Goal: Contribute content

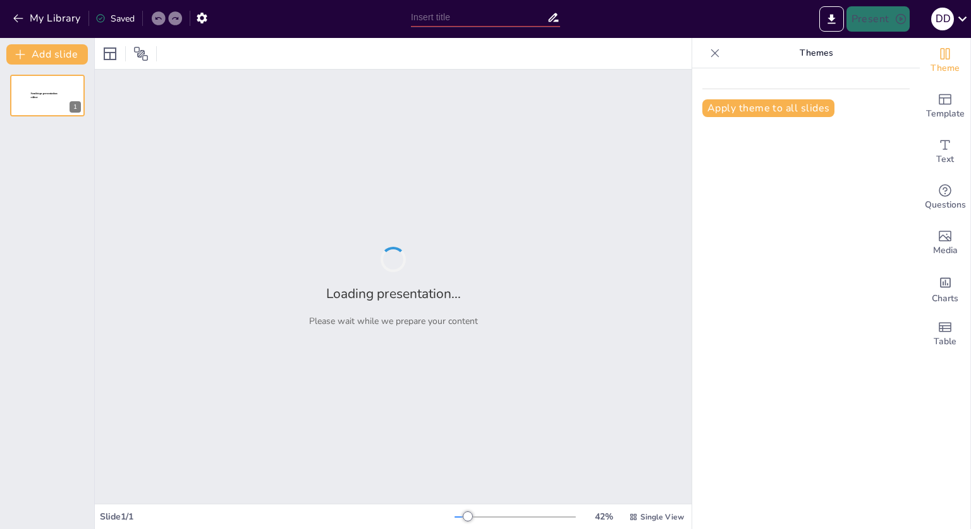
type input "Забайкальский край"
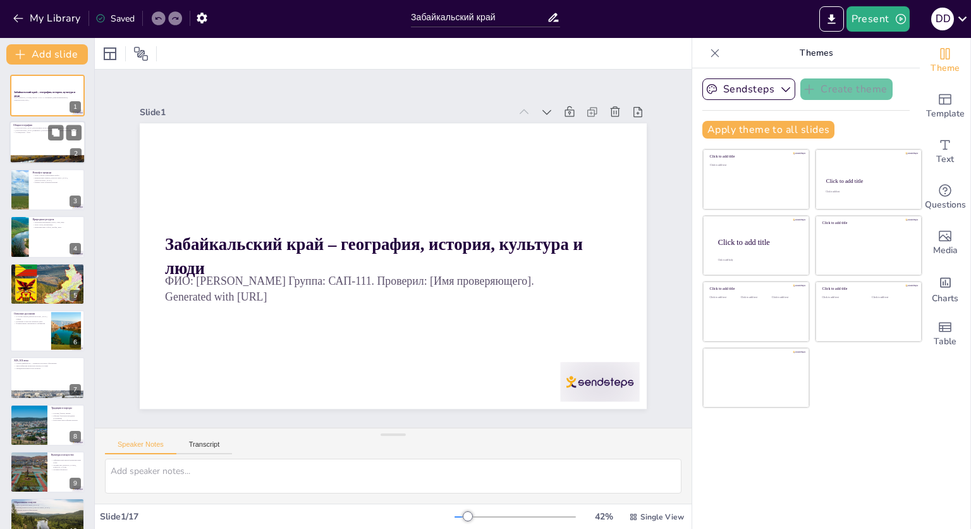
click at [58, 142] on div at bounding box center [47, 142] width 76 height 43
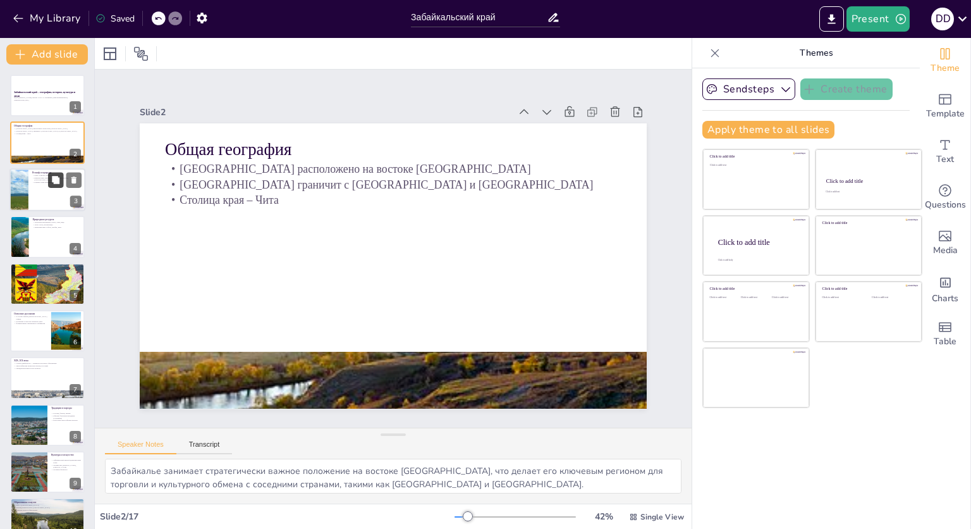
click at [51, 179] on button at bounding box center [55, 179] width 15 height 15
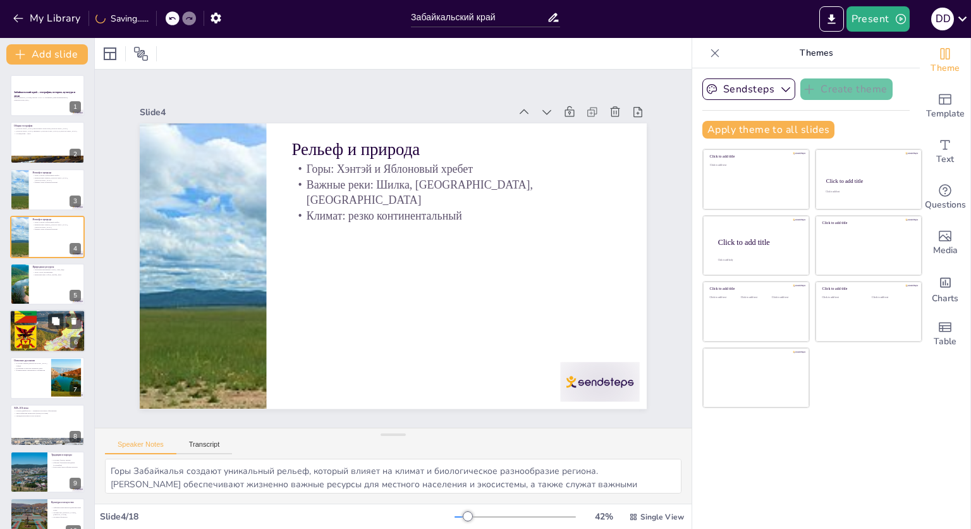
click at [43, 315] on p "Первые поселения – племена эвенков, [DEMOGRAPHIC_DATA]" at bounding box center [47, 316] width 68 height 3
type textarea "Первые поселения в [GEOGRAPHIC_DATA] свидетельствуют о богатом культурном насле…"
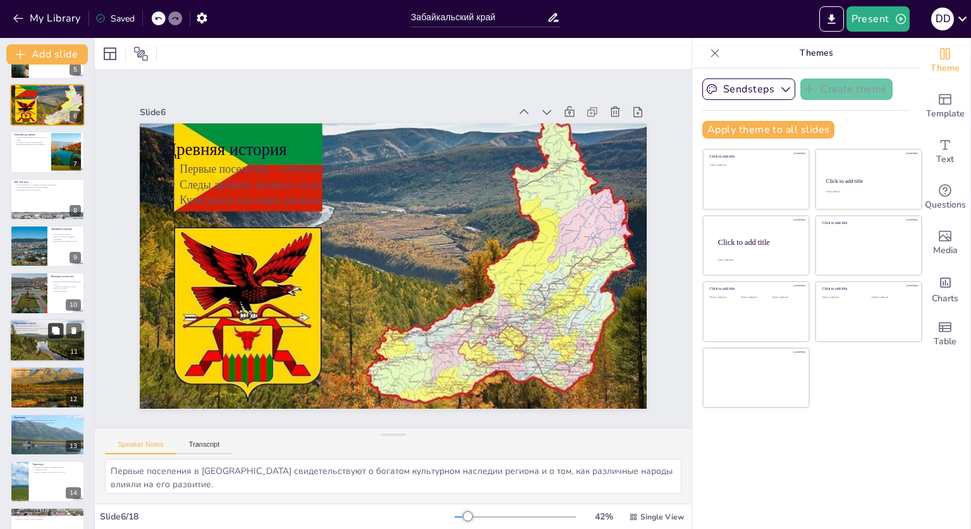
click at [50, 328] on button at bounding box center [55, 329] width 15 height 15
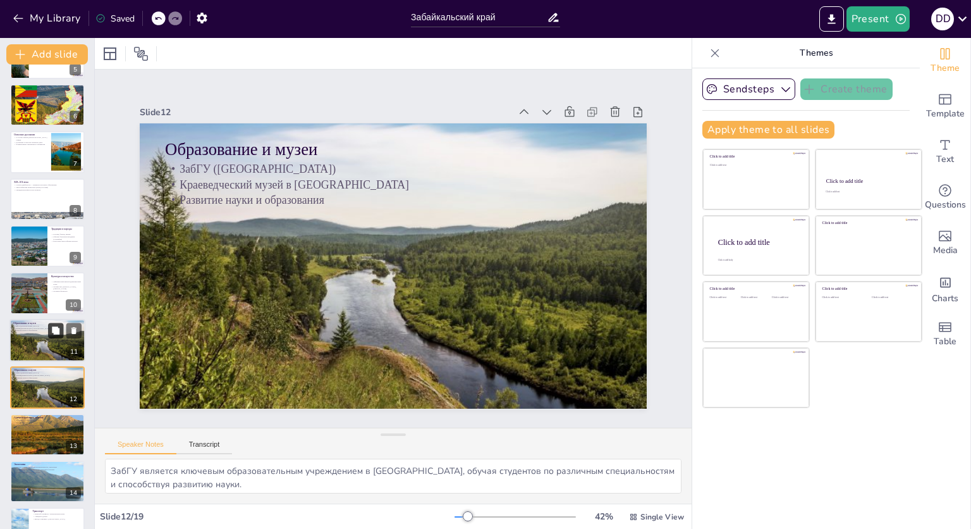
scroll to position [316, 0]
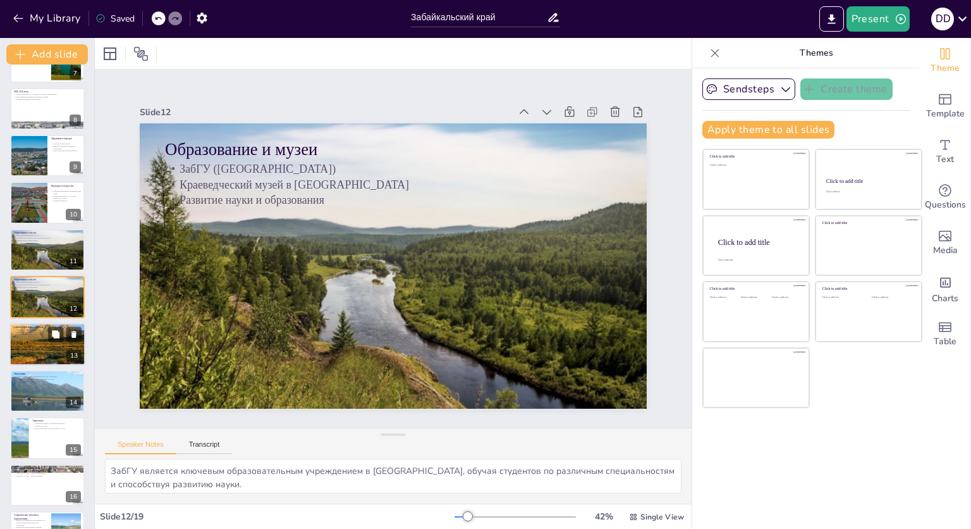
click at [17, 342] on div at bounding box center [47, 343] width 76 height 43
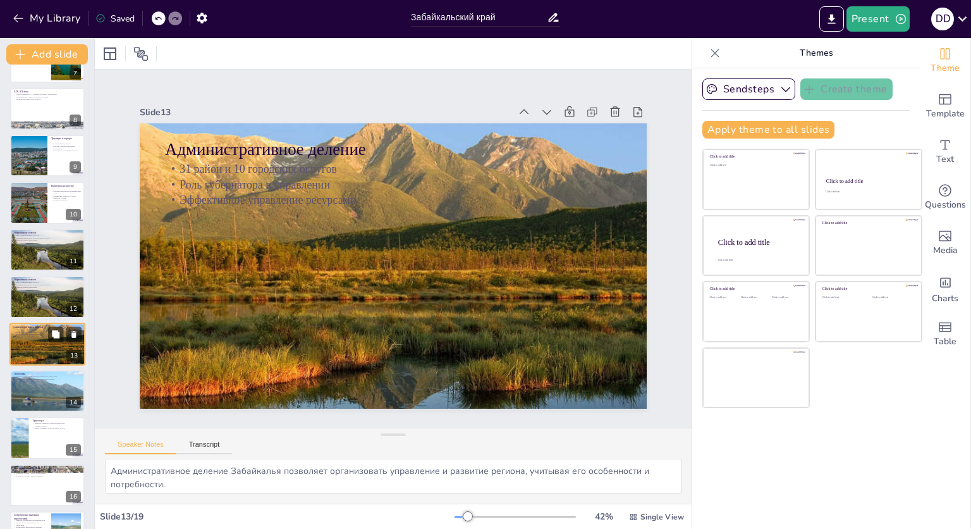
scroll to position [363, 0]
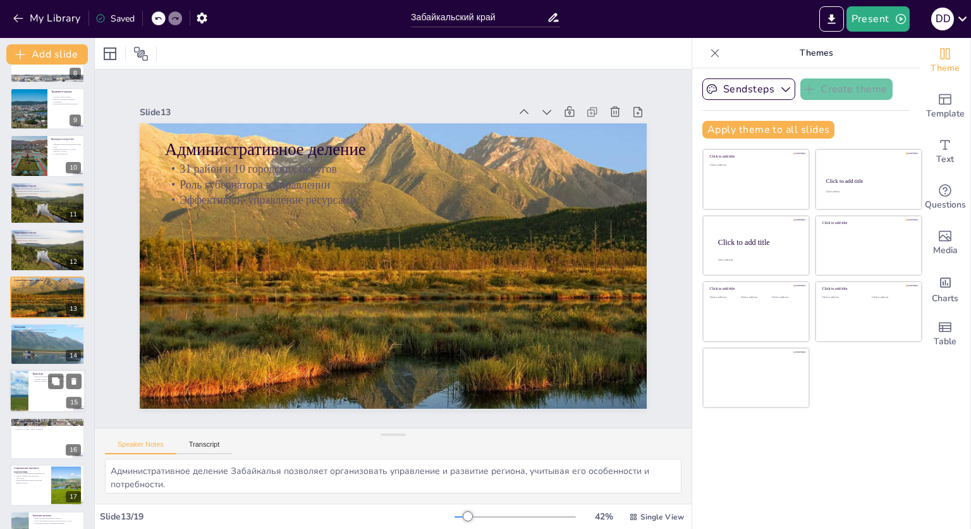
click at [37, 381] on p "Выход к границе с [GEOGRAPHIC_DATA]" at bounding box center [56, 381] width 49 height 3
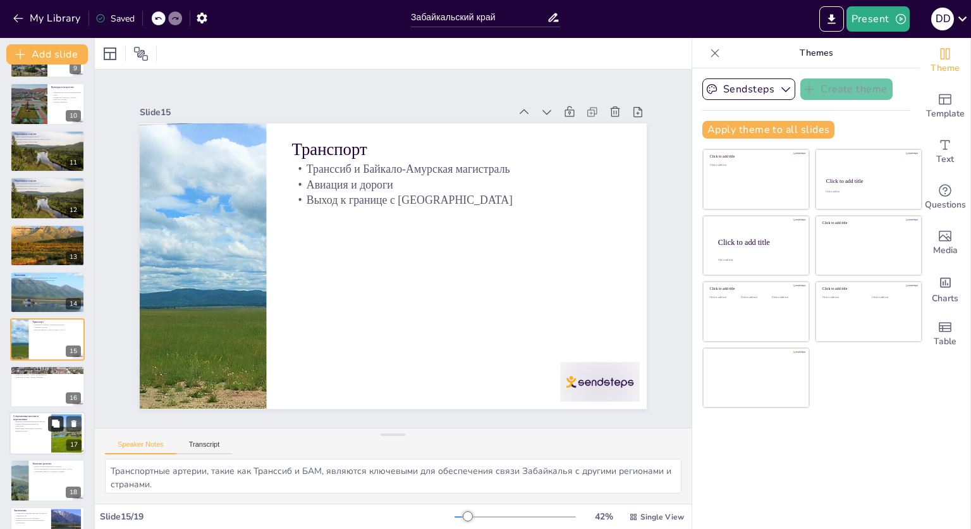
scroll to position [444, 0]
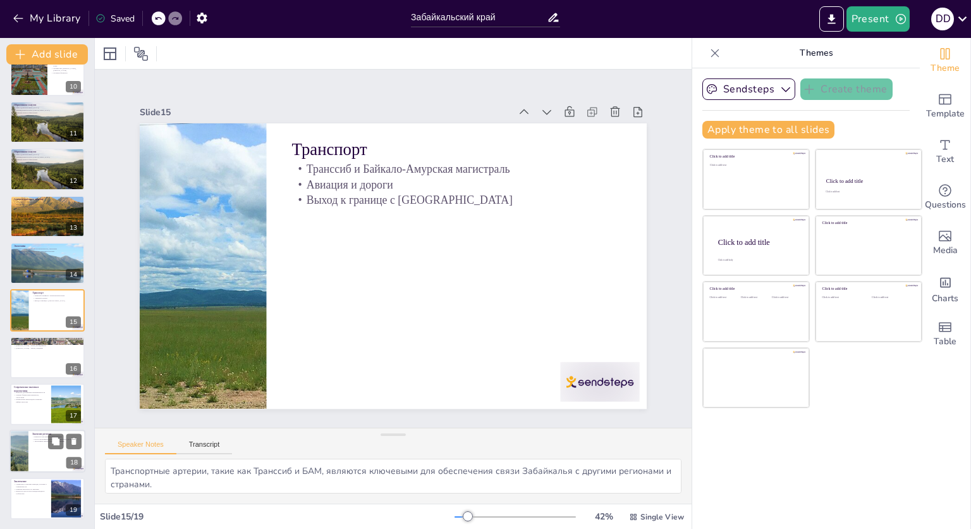
click at [20, 458] on div at bounding box center [19, 451] width 64 height 43
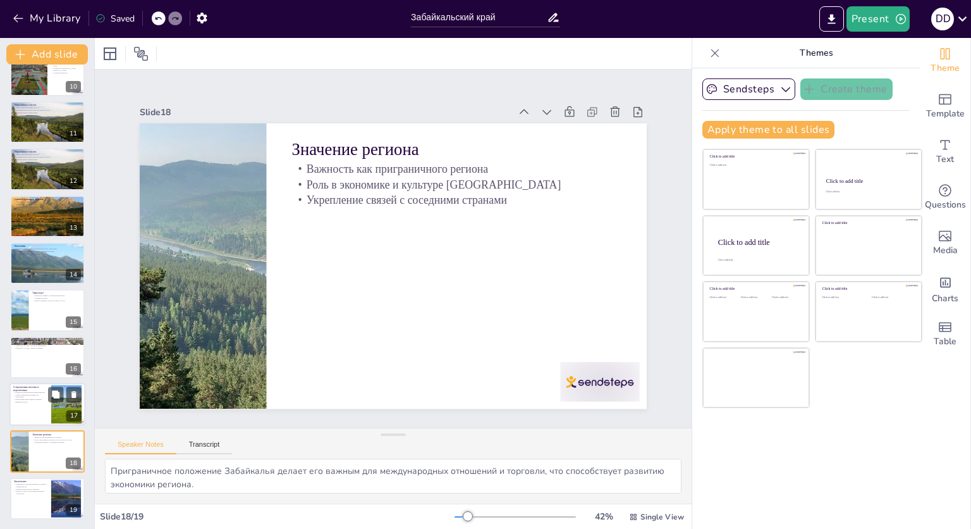
click at [35, 398] on p "Привлечение инвестиций и развитие инфраструктуры" at bounding box center [30, 400] width 34 height 4
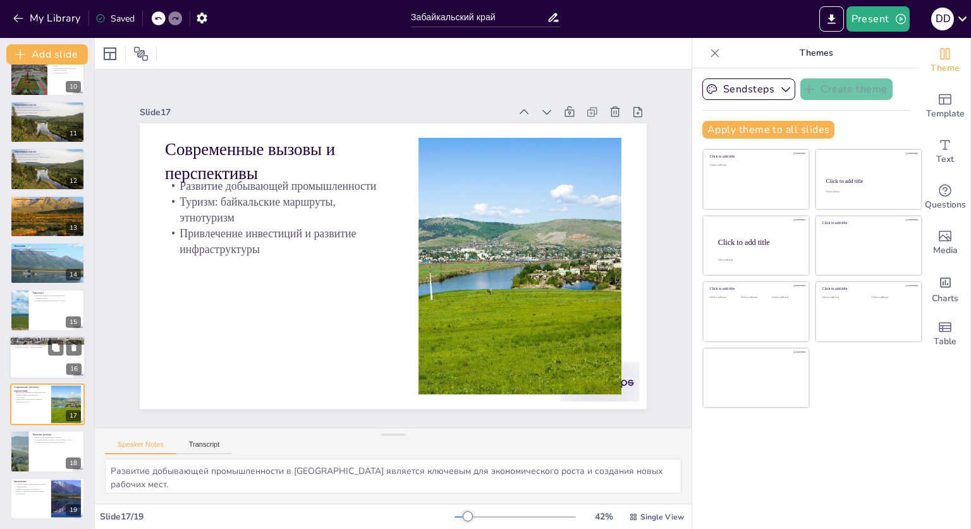
click at [35, 361] on div at bounding box center [47, 357] width 76 height 43
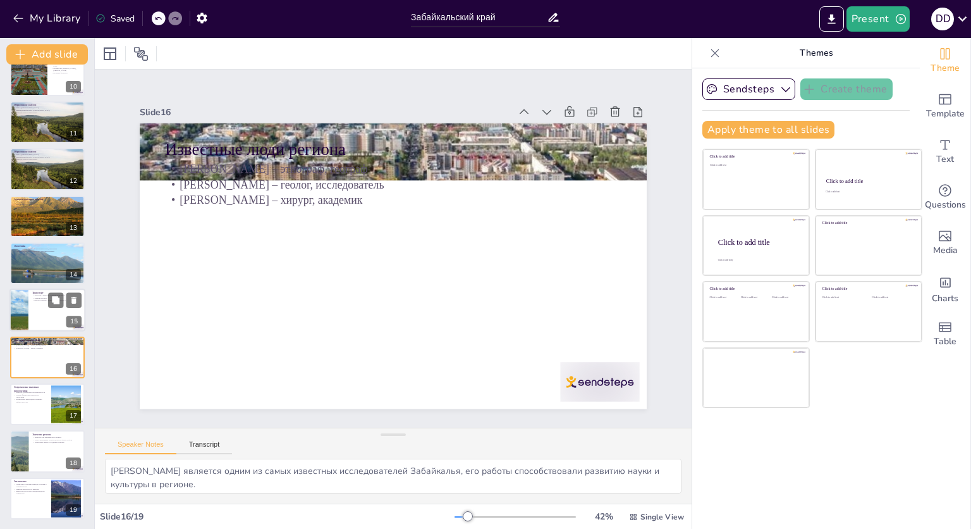
click at [32, 302] on div at bounding box center [47, 310] width 76 height 43
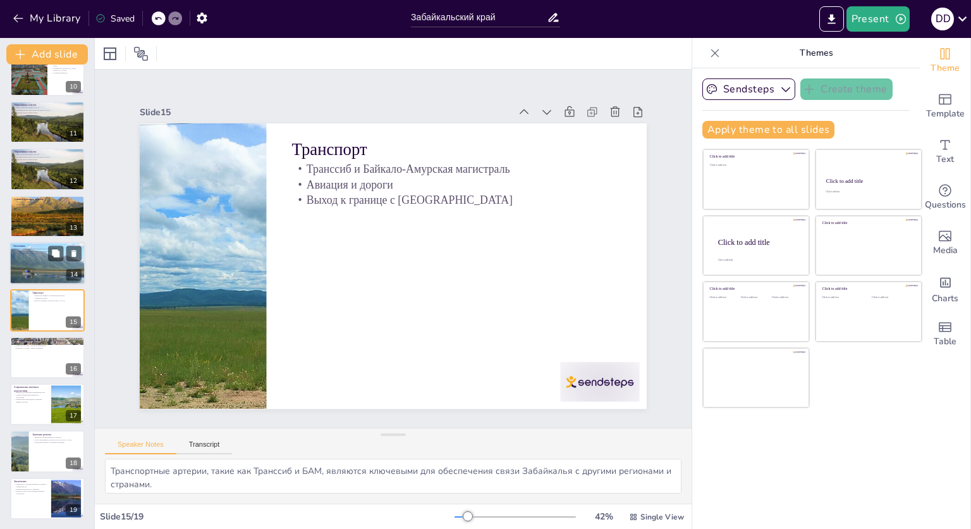
click at [33, 261] on div at bounding box center [47, 263] width 76 height 43
type textarea "Горнодобывающая промышленность и энергетика являются основными двигателями экон…"
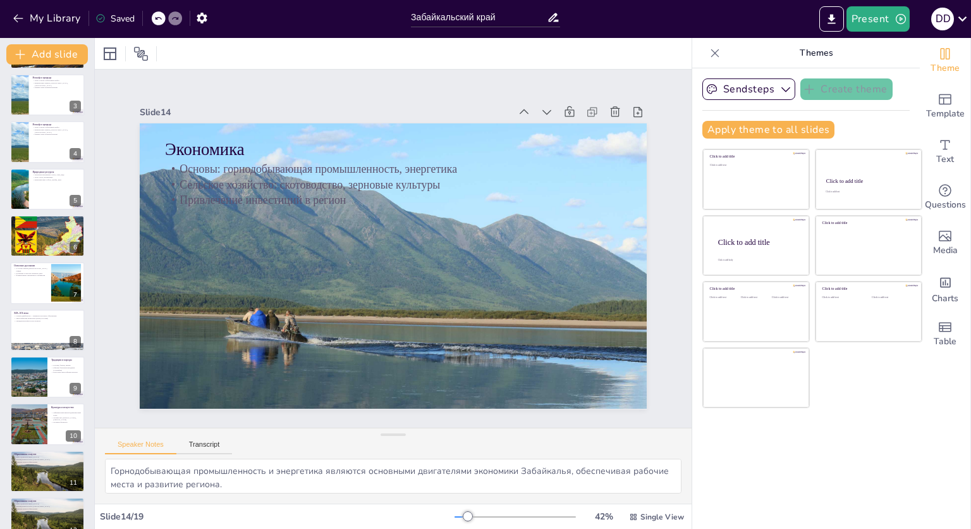
scroll to position [0, 0]
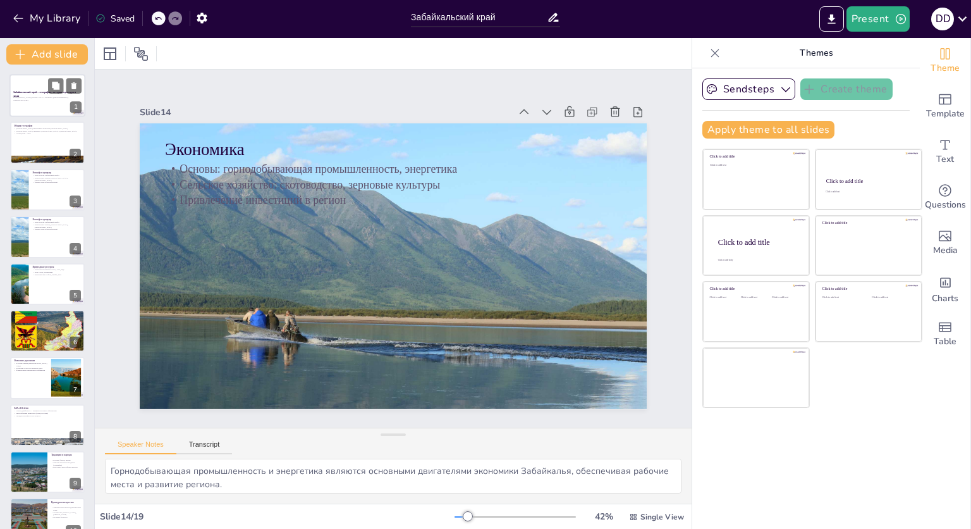
click at [25, 94] on strong "Забайкальский край – география, история, культура и люди" at bounding box center [44, 94] width 63 height 6
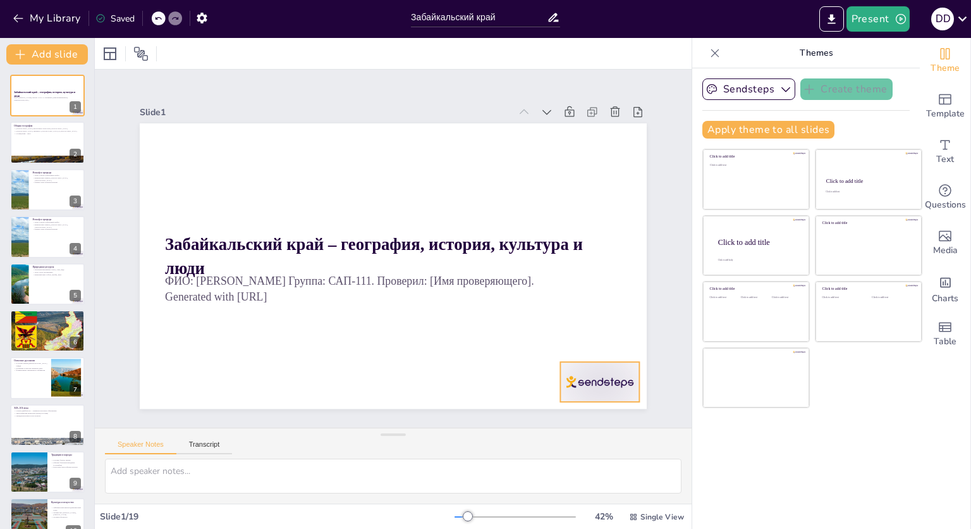
click at [592, 394] on div at bounding box center [568, 421] width 86 height 55
click at [566, 407] on icon at bounding box center [556, 417] width 20 height 20
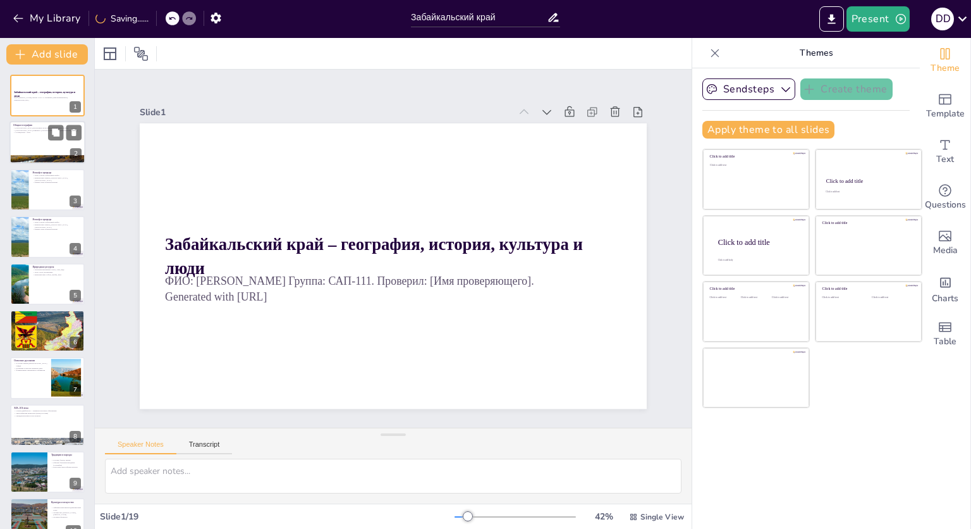
click at [39, 129] on p "[GEOGRAPHIC_DATA] граничит с [GEOGRAPHIC_DATA] и [GEOGRAPHIC_DATA]" at bounding box center [47, 130] width 68 height 3
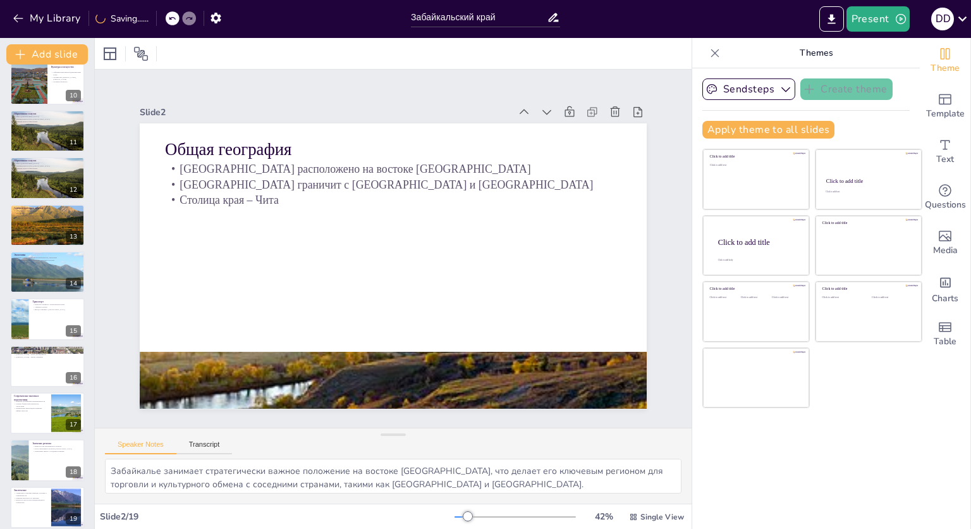
scroll to position [444, 0]
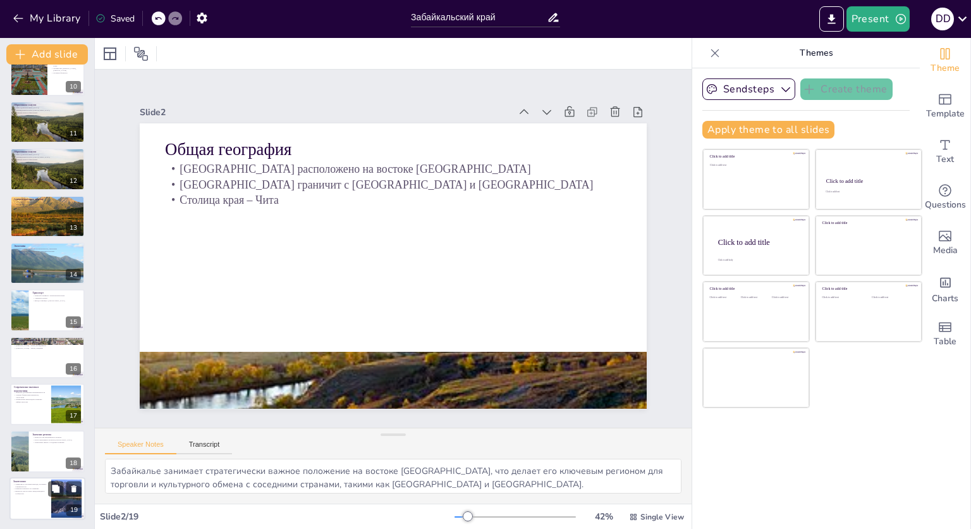
click at [30, 512] on div at bounding box center [47, 498] width 76 height 43
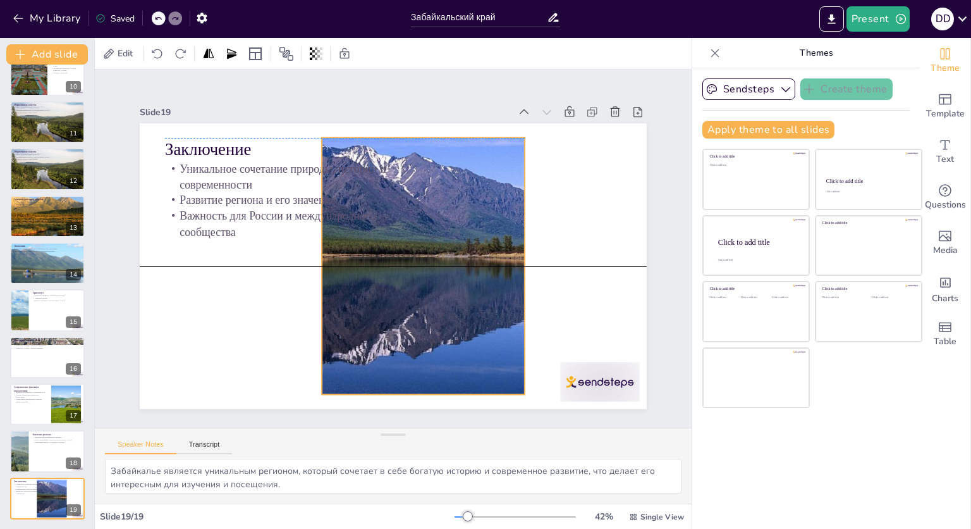
drag, startPoint x: 506, startPoint y: 271, endPoint x: 410, endPoint y: 271, distance: 96.7
click at [410, 271] on div at bounding box center [416, 275] width 602 height 414
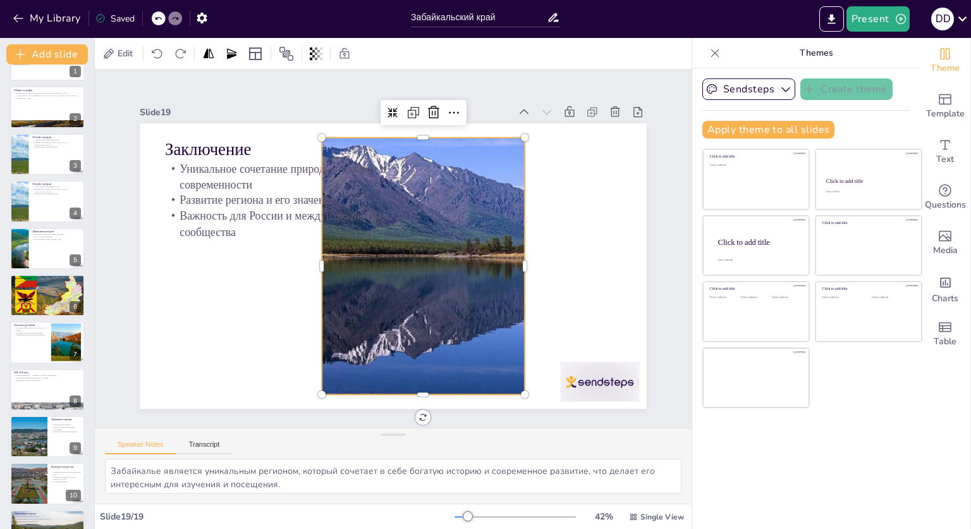
scroll to position [0, 0]
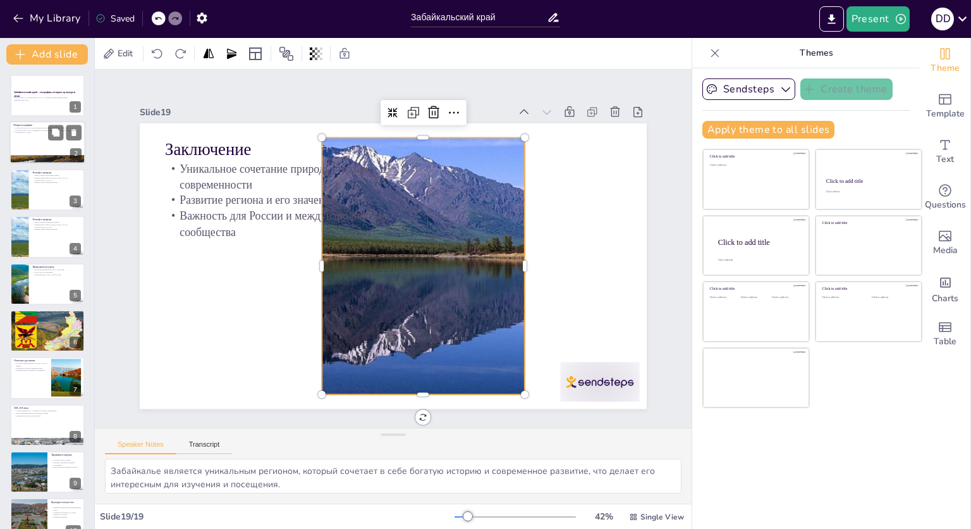
click at [39, 155] on div at bounding box center [47, 160] width 76 height 34
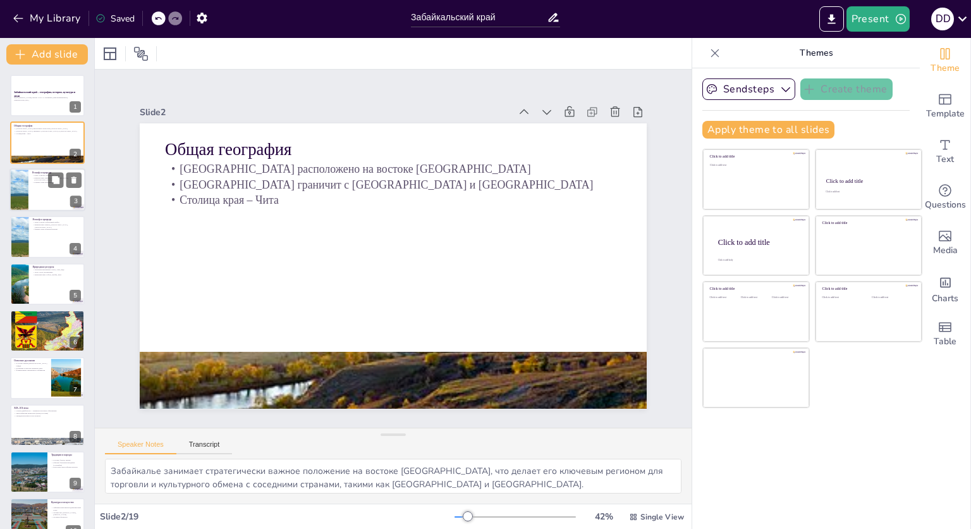
click at [21, 205] on div at bounding box center [18, 189] width 76 height 43
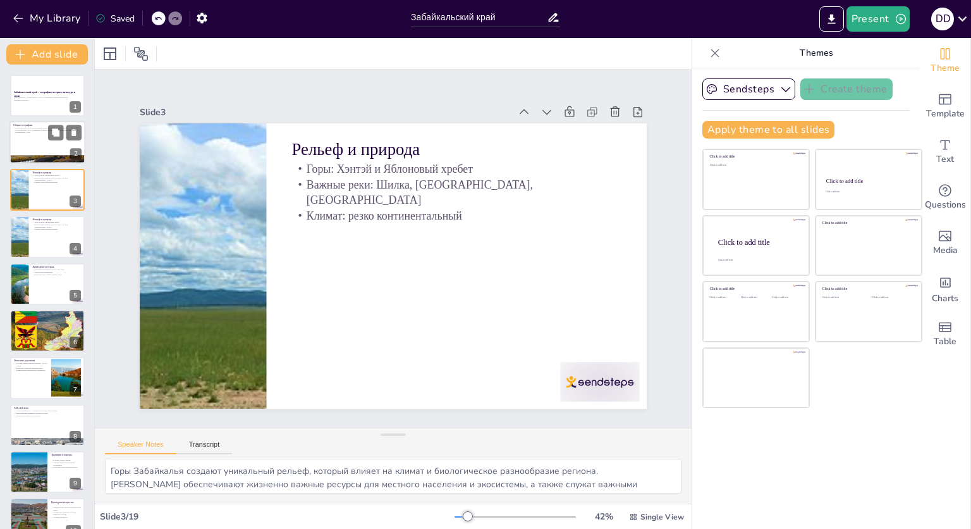
click at [31, 151] on div at bounding box center [47, 142] width 76 height 43
type textarea "Забайкалье занимает стратегически важное положение на востоке [GEOGRAPHIC_DATA]…"
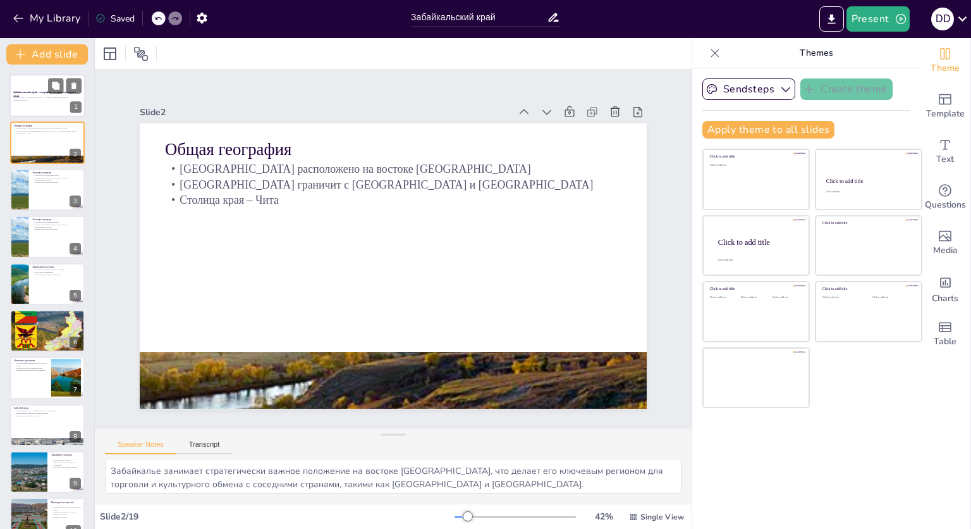
click at [28, 106] on div at bounding box center [47, 95] width 76 height 43
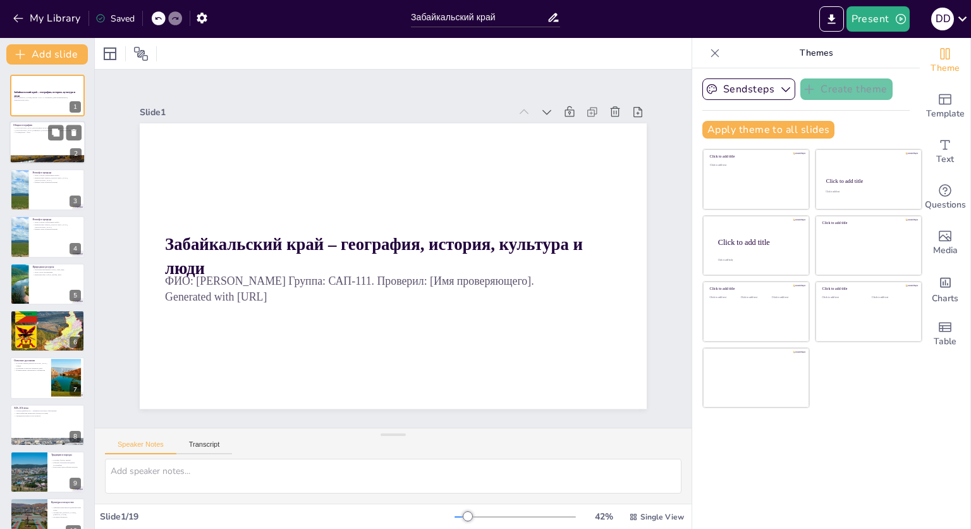
click at [35, 137] on div at bounding box center [47, 142] width 76 height 43
type textarea "Забайкалье занимает стратегически важное положение на востоке [GEOGRAPHIC_DATA]…"
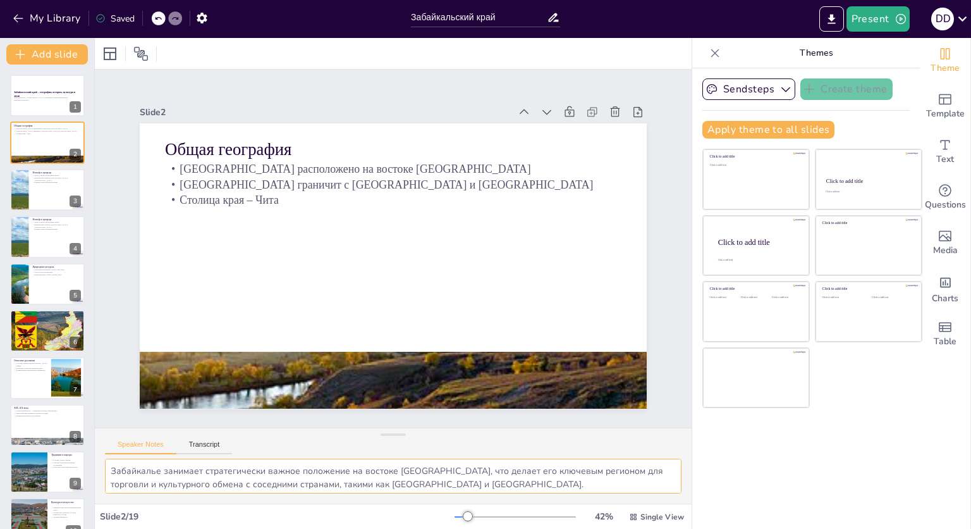
click at [273, 487] on textarea "Забайкалье занимает стратегически важное положение на востоке [GEOGRAPHIC_DATA]…" at bounding box center [393, 475] width 577 height 35
click at [456, 463] on textarea "Забайкалье занимает стратегически важное положение на востоке [GEOGRAPHIC_DATA]…" at bounding box center [393, 475] width 577 height 35
click at [459, 445] on div "Speaker Notes Transcript" at bounding box center [393, 443] width 597 height 30
click at [462, 484] on textarea "Забайкалье занимает стратегически важное положение на востоке [GEOGRAPHIC_DATA]…" at bounding box center [393, 475] width 577 height 35
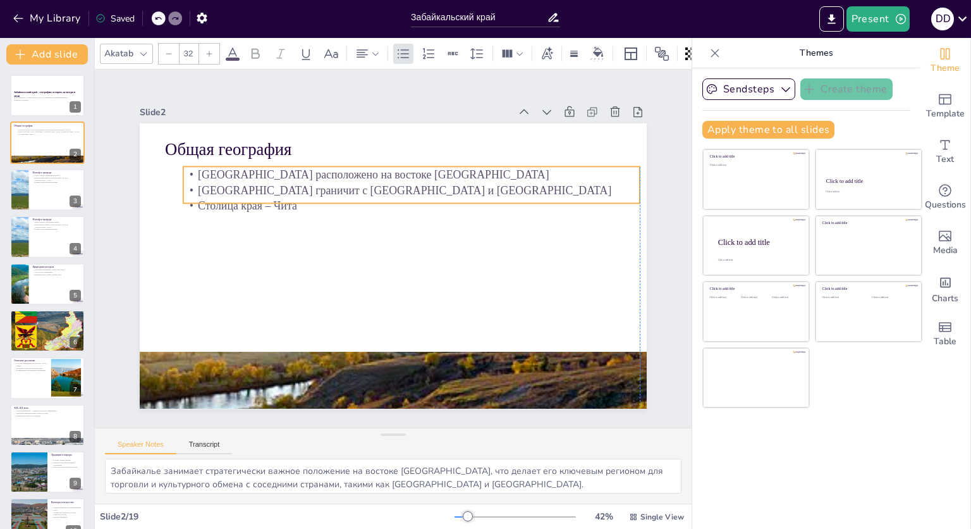
drag, startPoint x: 164, startPoint y: 162, endPoint x: 184, endPoint y: 168, distance: 20.4
click at [327, 168] on p "[GEOGRAPHIC_DATA] расположено на востоке [GEOGRAPHIC_DATA]" at bounding box center [448, 301] width 242 height 403
click at [290, 205] on p "Столица края – Чита" at bounding box center [419, 211] width 449 height 110
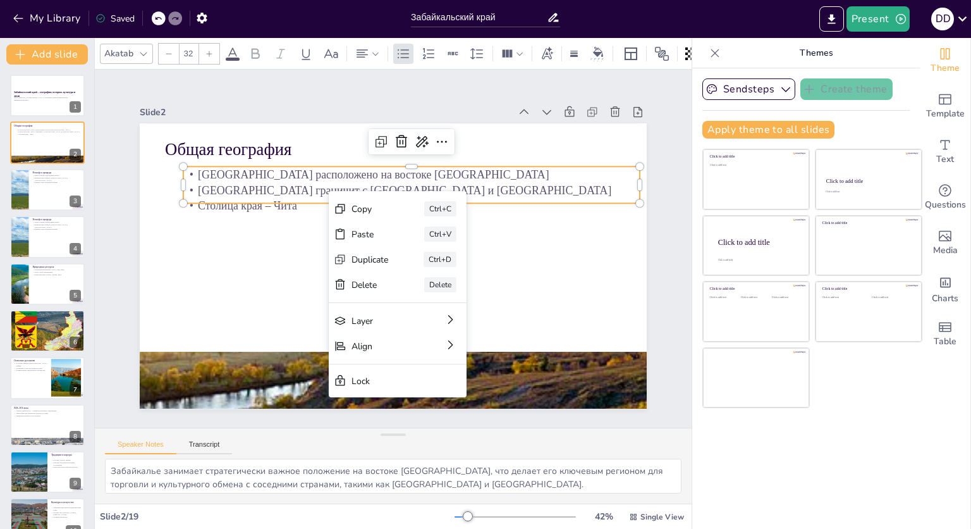
click at [337, 180] on p "[GEOGRAPHIC_DATA] граничит с [GEOGRAPHIC_DATA] и [GEOGRAPHIC_DATA]" at bounding box center [423, 195] width 449 height 111
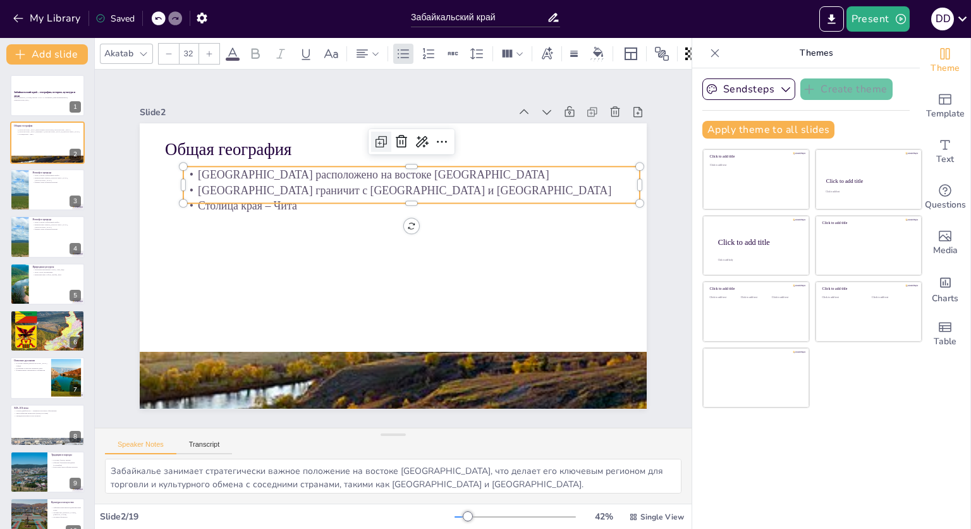
click at [492, 239] on icon at bounding box center [500, 247] width 16 height 16
type input "32"
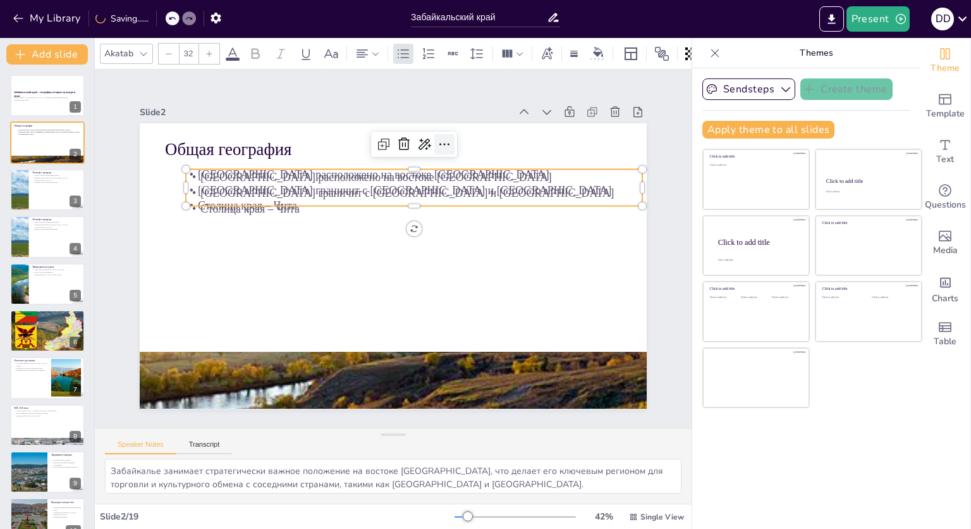
click at [456, 148] on icon at bounding box center [465, 157] width 18 height 18
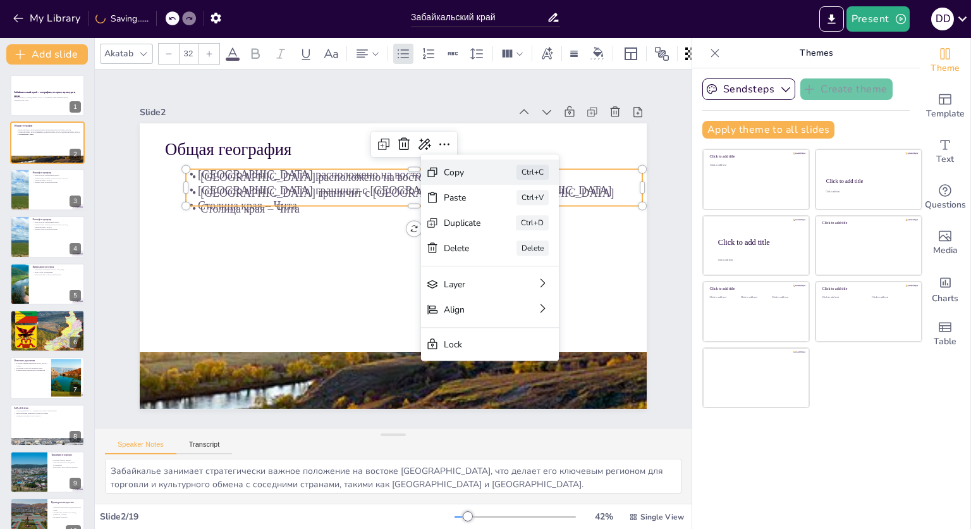
click at [520, 310] on div "Copy" at bounding box center [539, 324] width 39 height 29
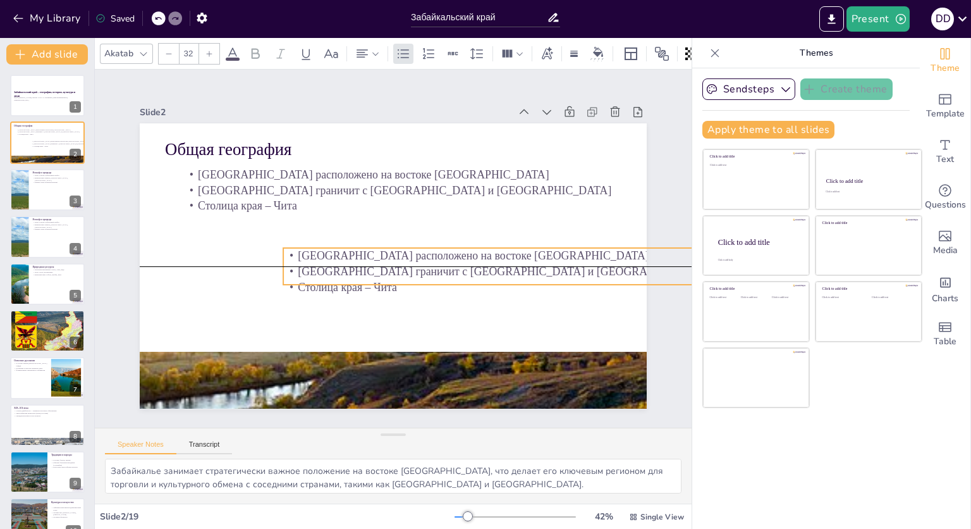
drag, startPoint x: 355, startPoint y: 195, endPoint x: 436, endPoint y: 274, distance: 113.6
click at [436, 274] on div "[GEOGRAPHIC_DATA] расположено на востоке [GEOGRAPHIC_DATA] [GEOGRAPHIC_DATA] гр…" at bounding box center [504, 295] width 456 height 141
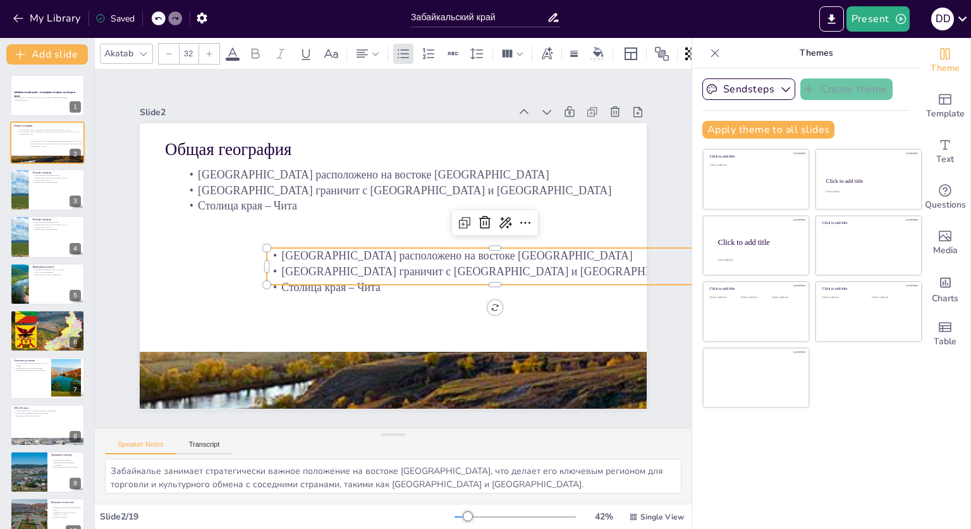
click at [378, 269] on p "[GEOGRAPHIC_DATA] граничит с [GEOGRAPHIC_DATA] и [GEOGRAPHIC_DATA]" at bounding box center [370, 350] width 16 height 456
click at [434, 269] on p "[GEOGRAPHIC_DATA] граничит с [GEOGRAPHIC_DATA] и [GEOGRAPHIC_DATA]" at bounding box center [384, 144] width 156 height 439
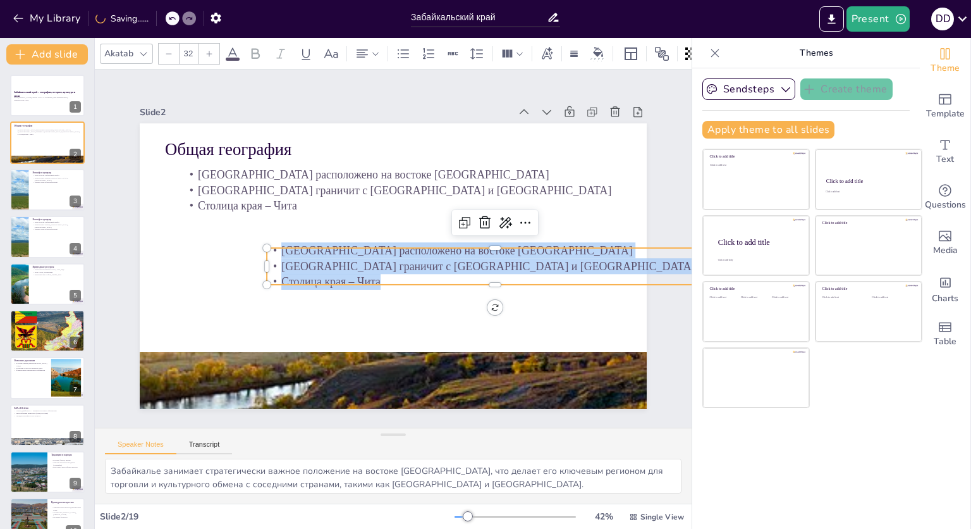
drag, startPoint x: 381, startPoint y: 278, endPoint x: 269, endPoint y: 240, distance: 118.0
click at [269, 240] on div "Общая география [GEOGRAPHIC_DATA] расположено на востоке [GEOGRAPHIC_DATA] [GEO…" at bounding box center [383, 263] width 578 height 529
copy div "[GEOGRAPHIC_DATA] расположено на востоке [GEOGRAPHIC_DATA] [GEOGRAPHIC_DATA] гр…"
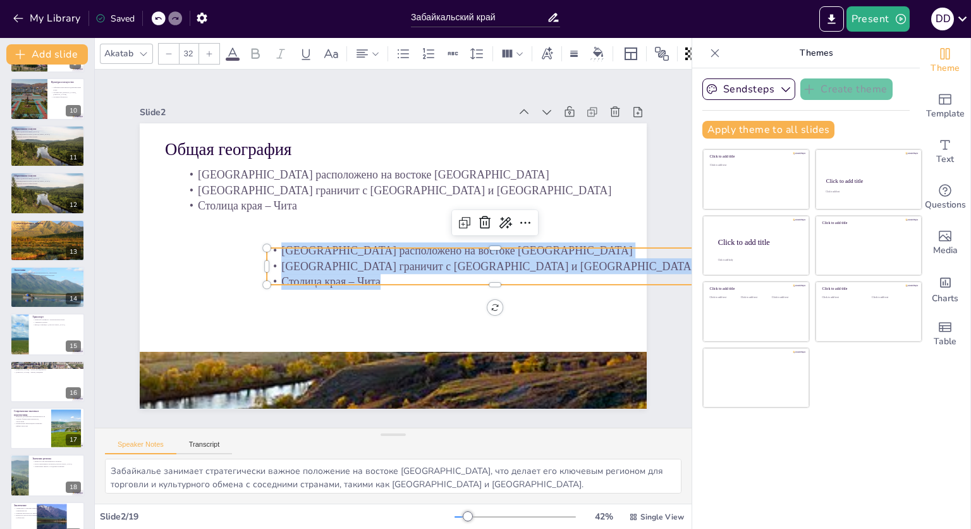
scroll to position [444, 0]
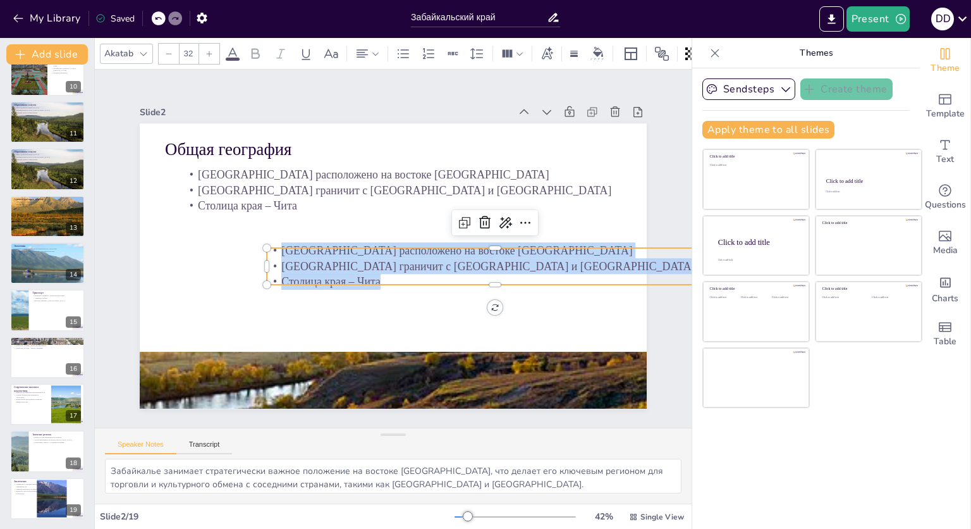
click at [791, 443] on div "Sendsteps Create theme Apply theme to all slides Click to add title Click to ad…" at bounding box center [806, 298] width 228 height 460
click at [824, 18] on button "Export to PowerPoint" at bounding box center [831, 18] width 25 height 25
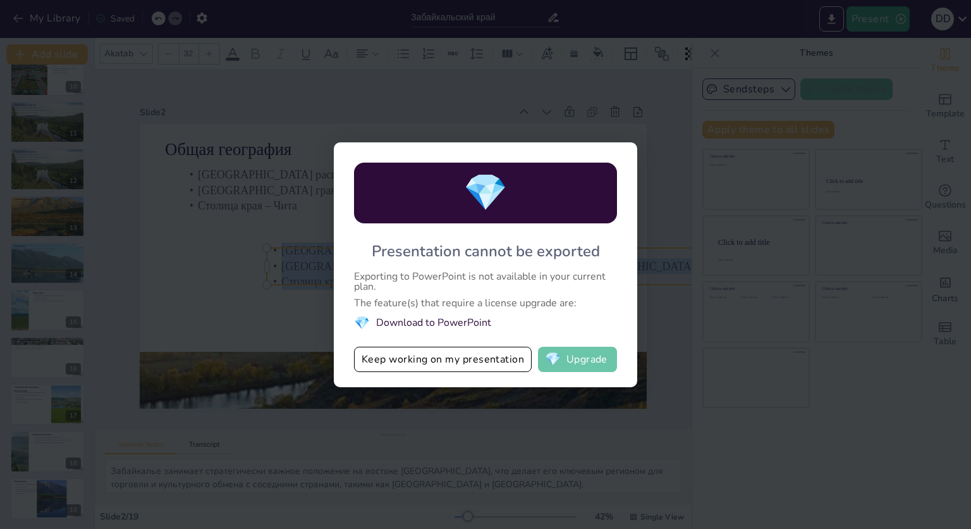
click at [589, 353] on button "💎 Upgrade" at bounding box center [577, 358] width 79 height 25
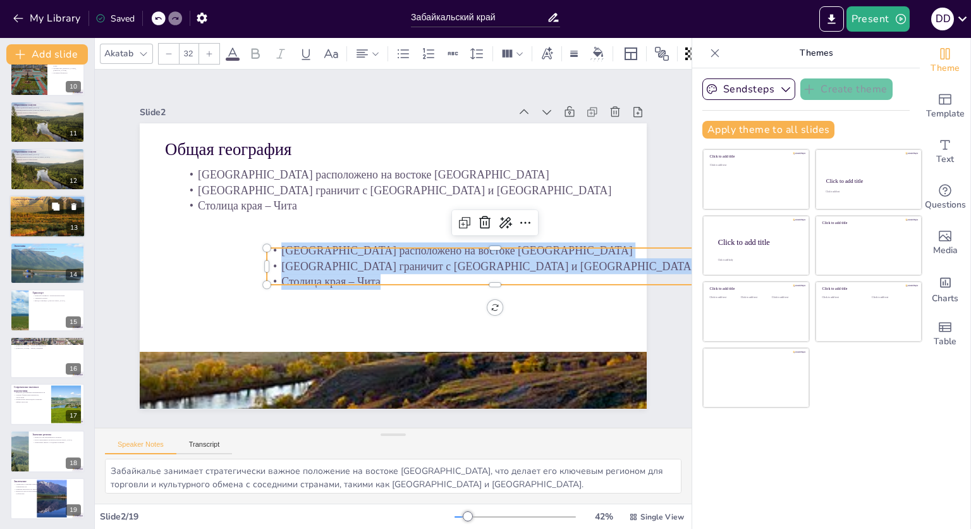
click at [27, 208] on div at bounding box center [47, 216] width 76 height 43
type textarea "Административное деление Забайкалья позволяет организовать управление и развити…"
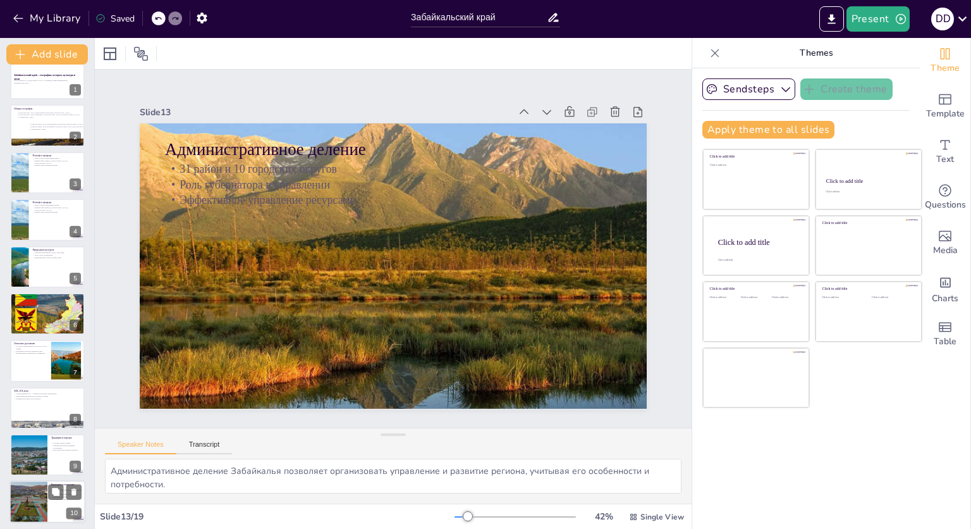
scroll to position [0, 0]
